Goal: Check status: Check status

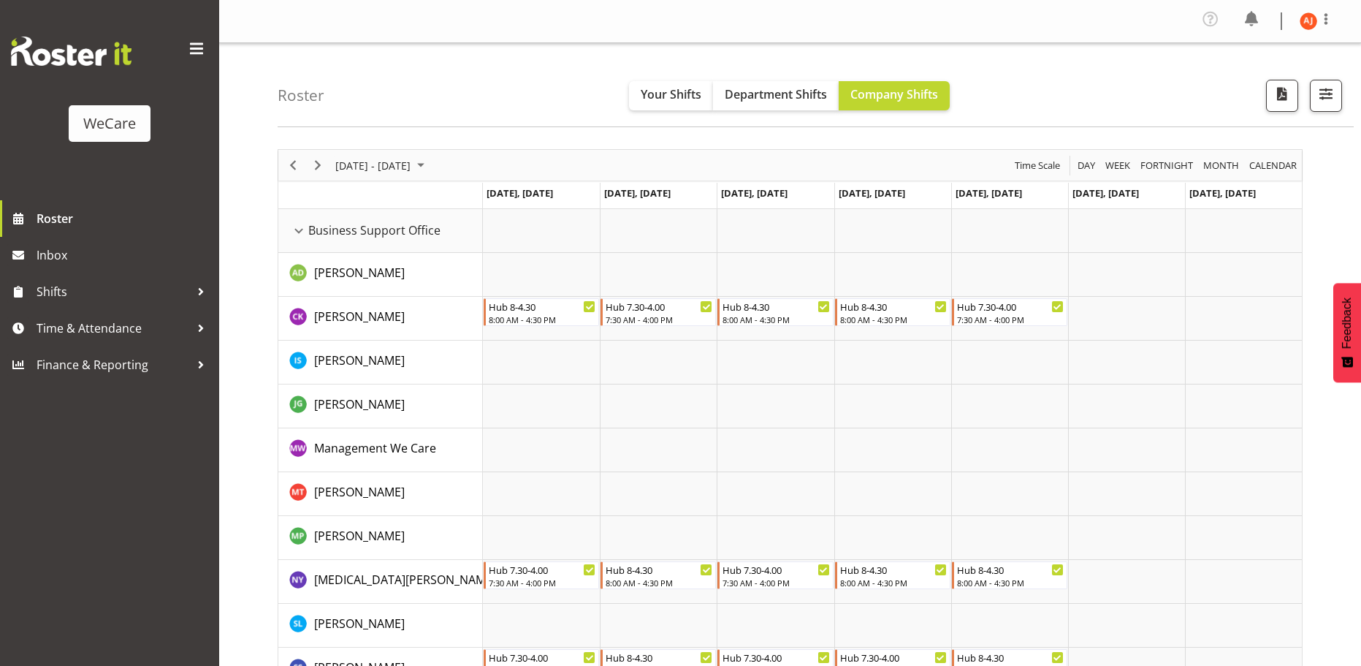
scroll to position [2849, 0]
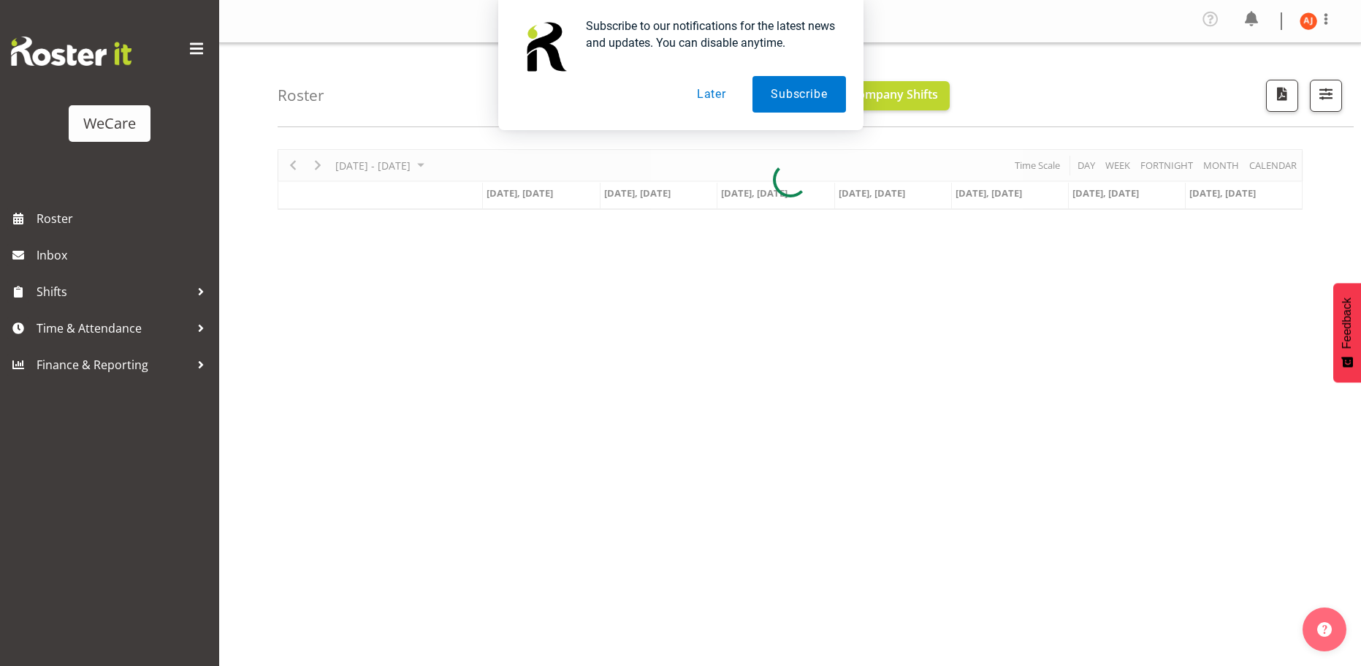
click at [713, 93] on button "Later" at bounding box center [712, 94] width 66 height 37
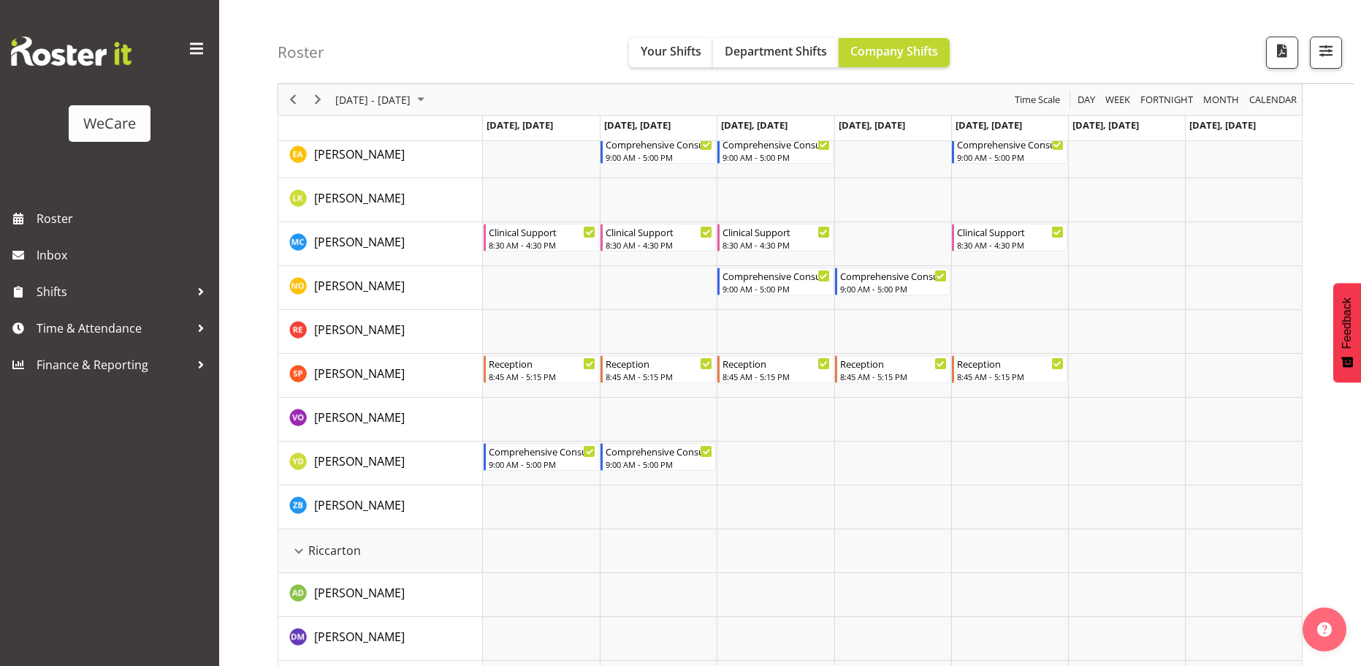
scroll to position [2995, 0]
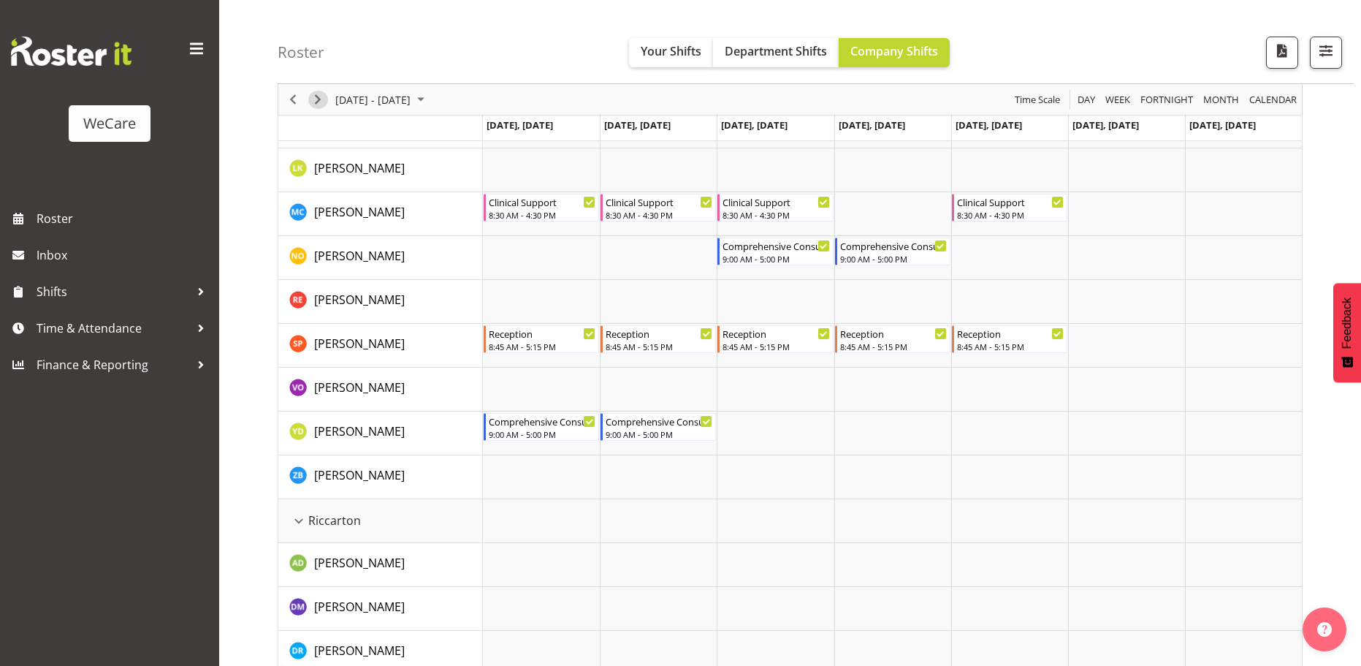
click at [317, 96] on span "Next" at bounding box center [318, 100] width 18 height 18
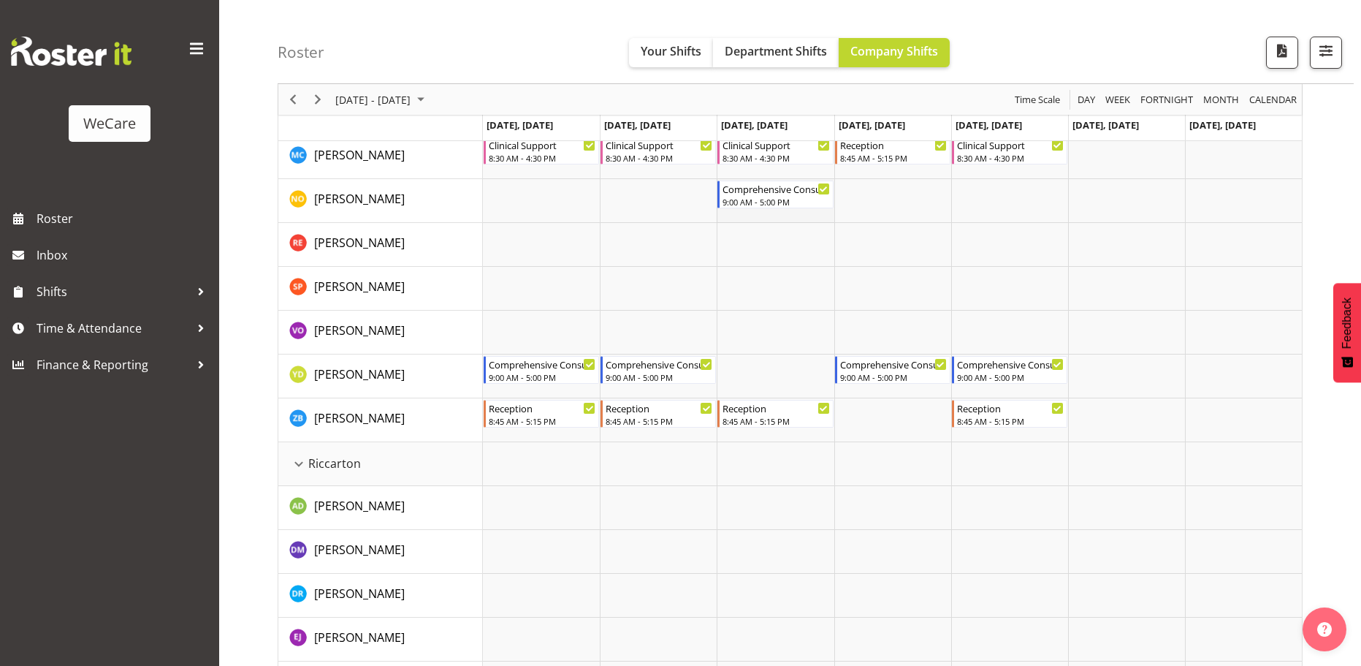
scroll to position [2995, 0]
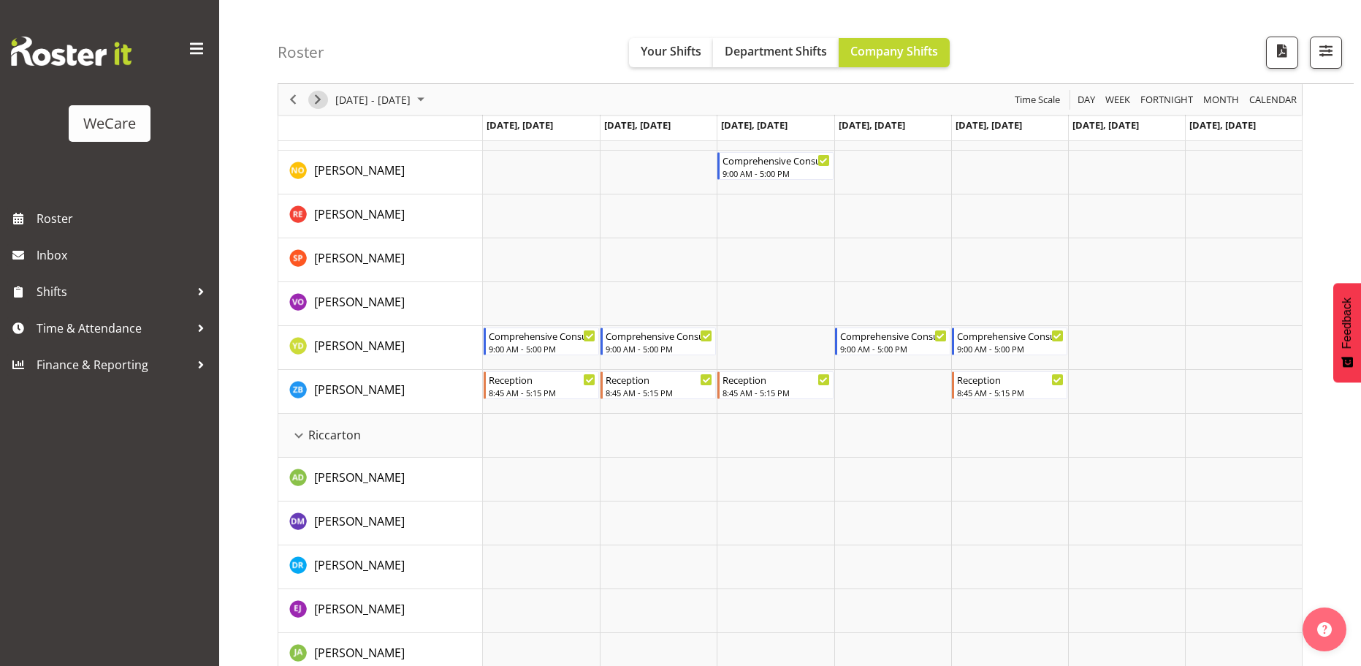
drag, startPoint x: 319, startPoint y: 102, endPoint x: 410, endPoint y: 110, distance: 91.0
click at [319, 102] on span "Next" at bounding box center [318, 100] width 18 height 18
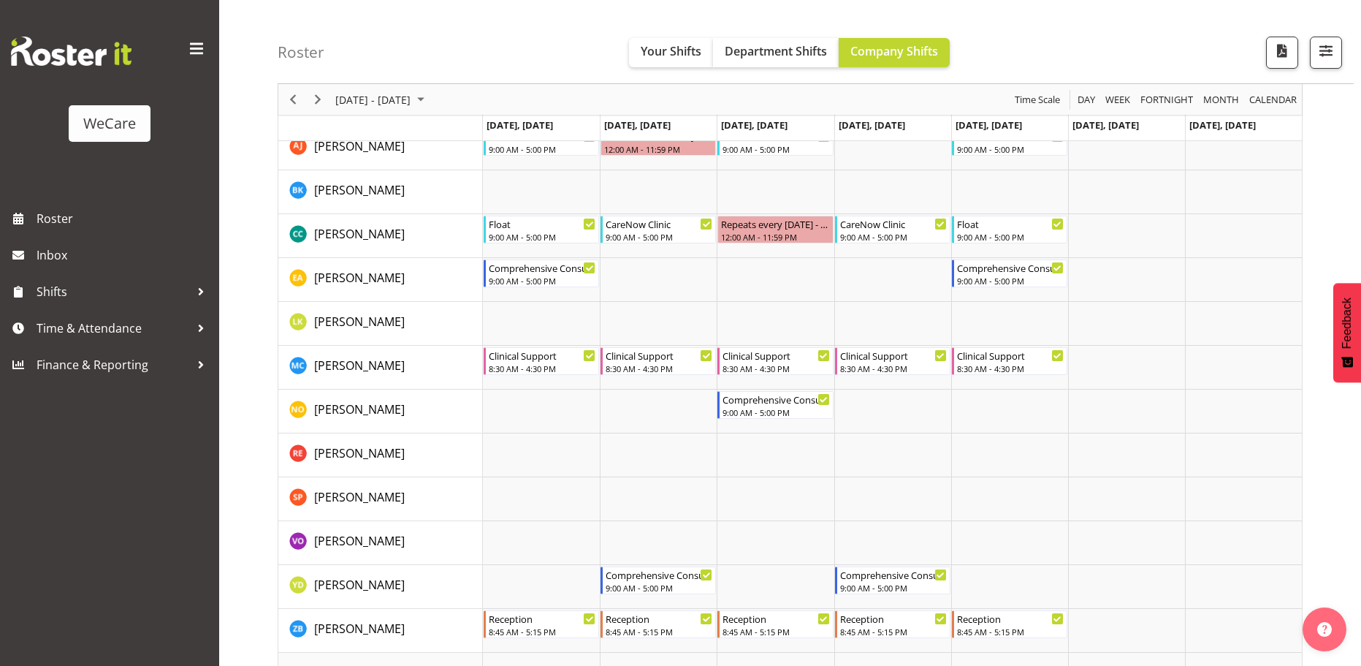
scroll to position [2776, 0]
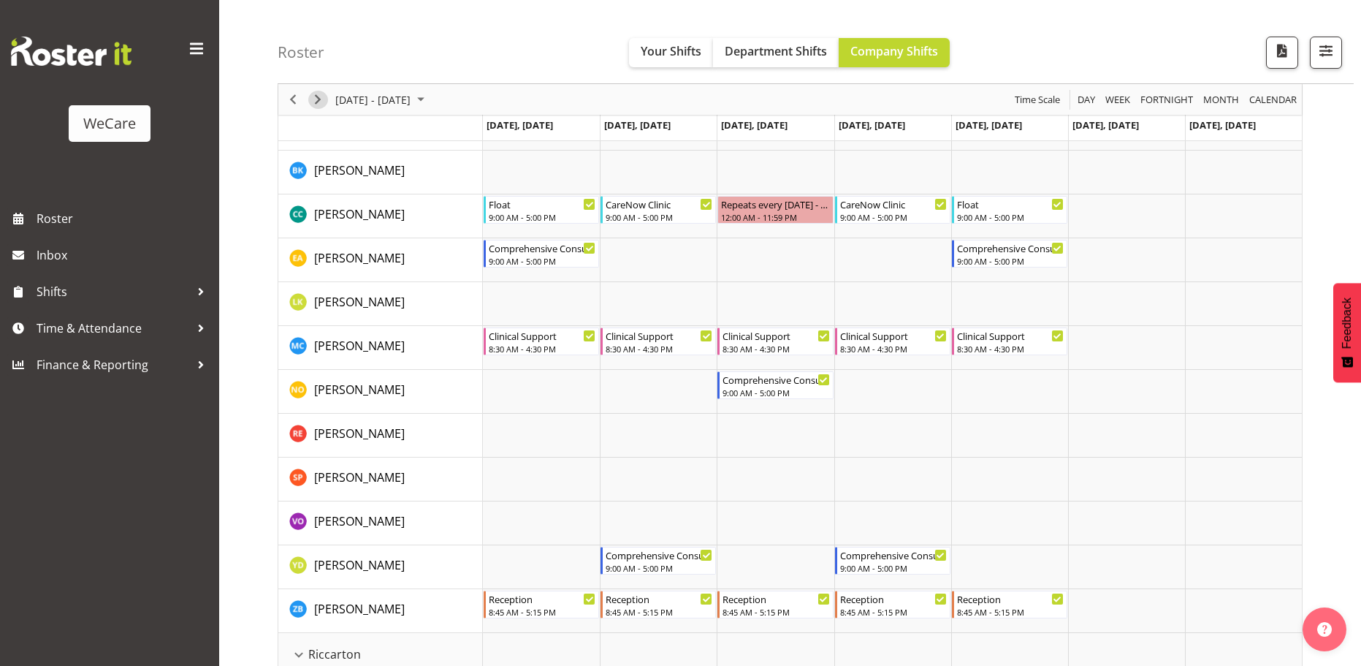
click at [318, 102] on span "Next" at bounding box center [318, 100] width 18 height 18
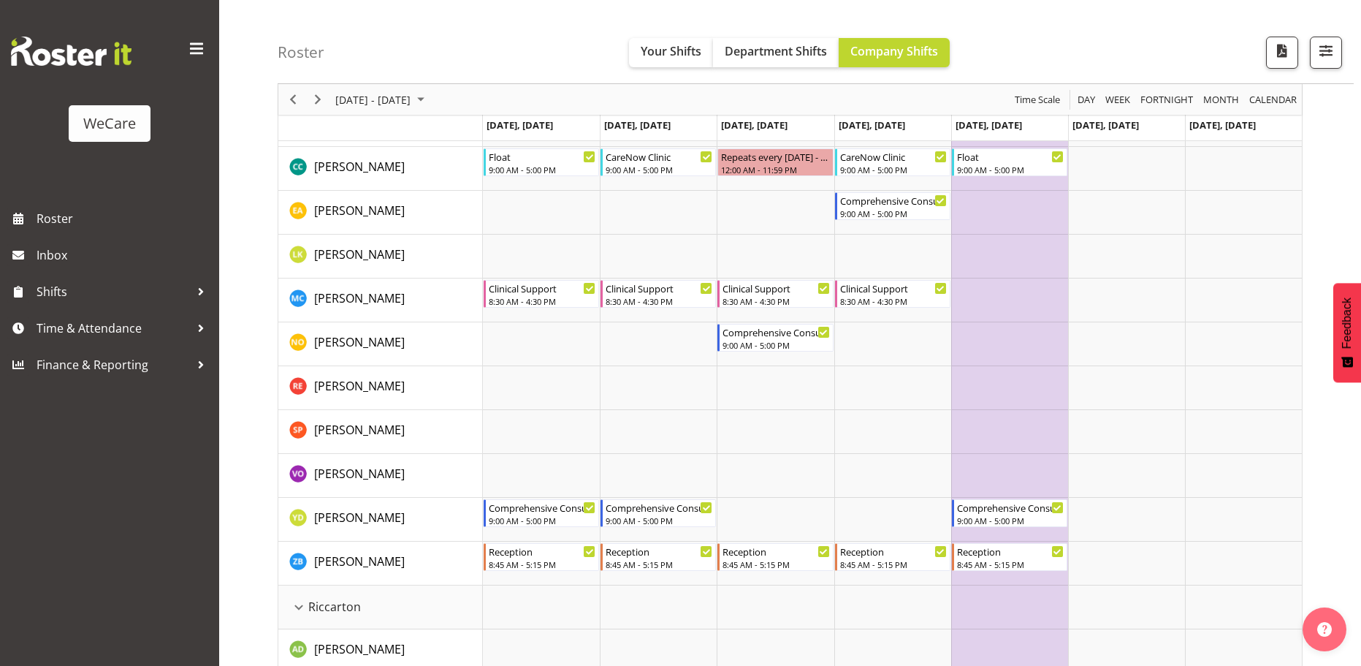
scroll to position [2849, 0]
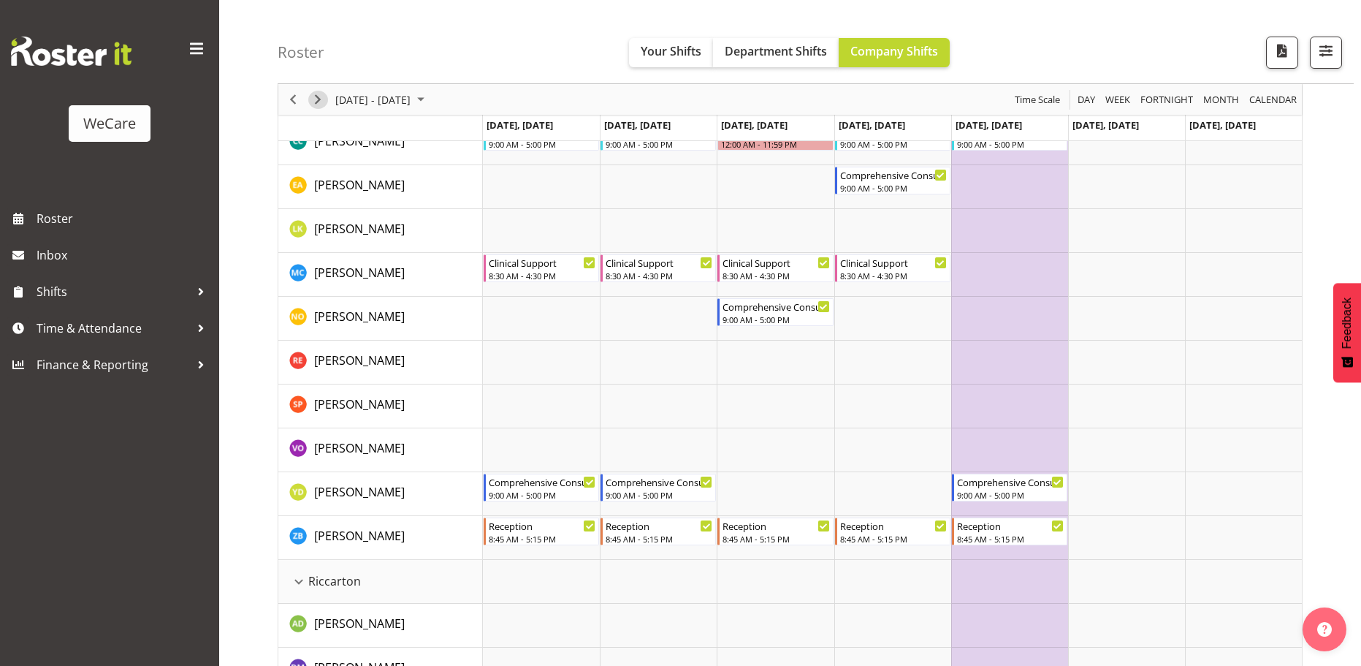
click at [319, 99] on span "Next" at bounding box center [318, 100] width 18 height 18
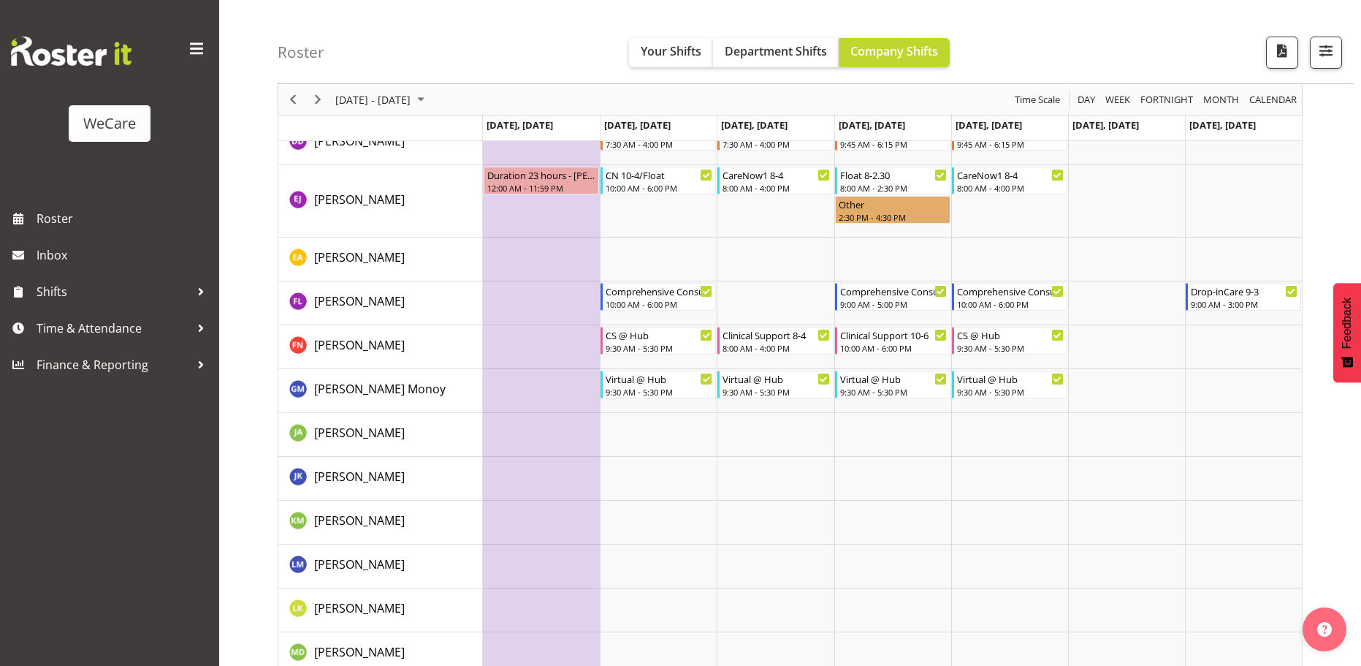
scroll to position [4676, 0]
click at [315, 105] on span "Next" at bounding box center [318, 100] width 18 height 18
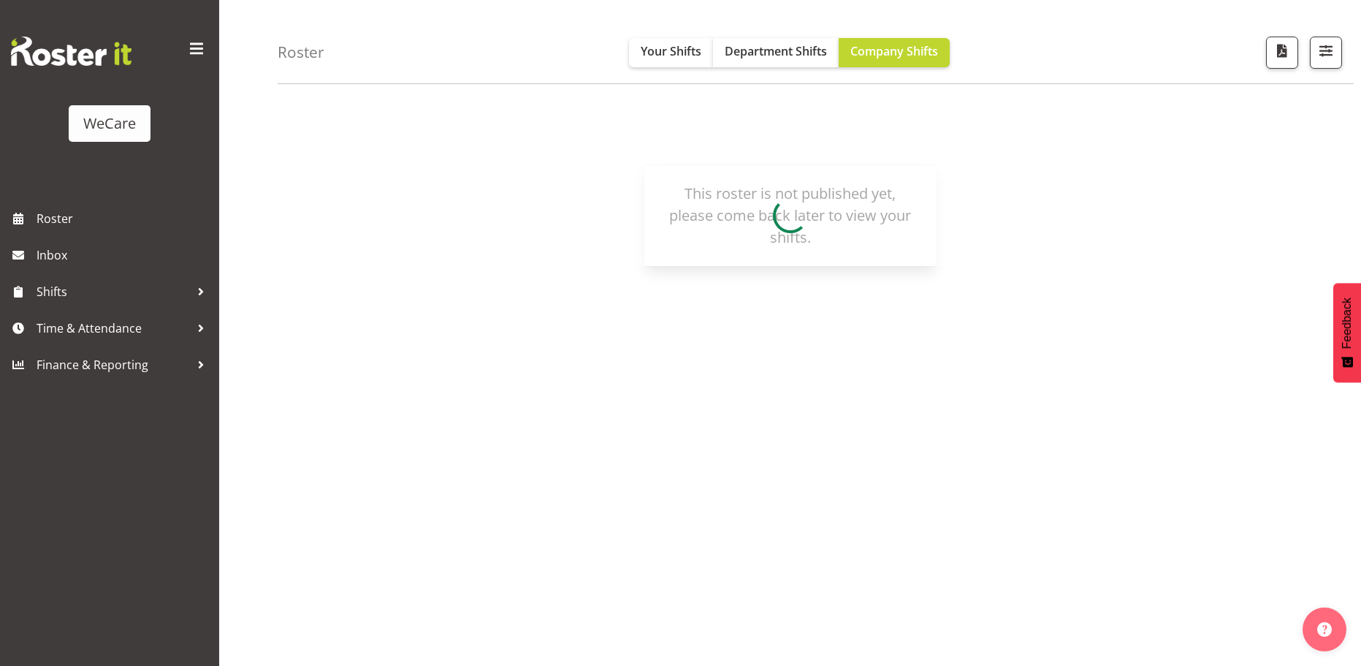
scroll to position [57, 0]
